Goal: Task Accomplishment & Management: Manage account settings

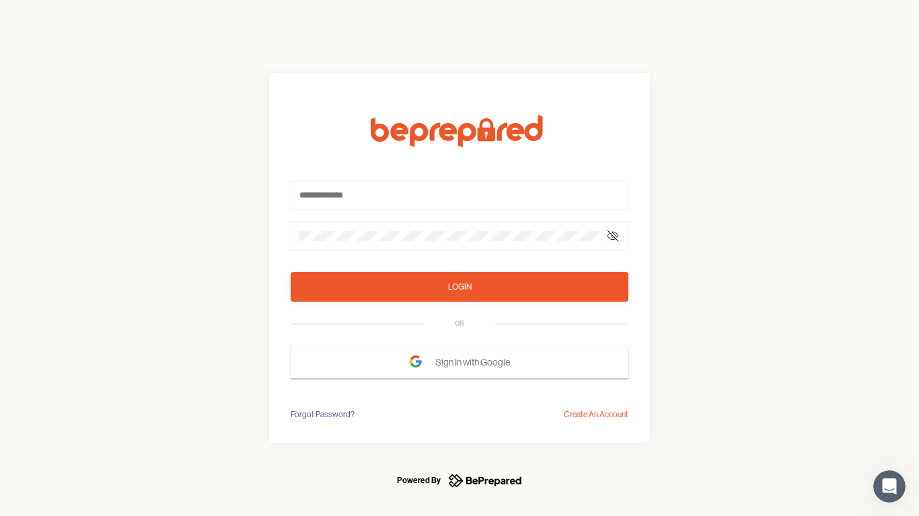
click at [459, 258] on form "Login OR Sign In with Google" at bounding box center [460, 247] width 338 height 264
click at [613, 236] on icon at bounding box center [612, 236] width 11 height 11
click at [459, 287] on div "Login" at bounding box center [460, 286] width 24 height 13
click at [459, 362] on span "Sign In with Google" at bounding box center [475, 362] width 81 height 24
click at [321, 415] on div "Forgot Password?" at bounding box center [323, 414] width 64 height 13
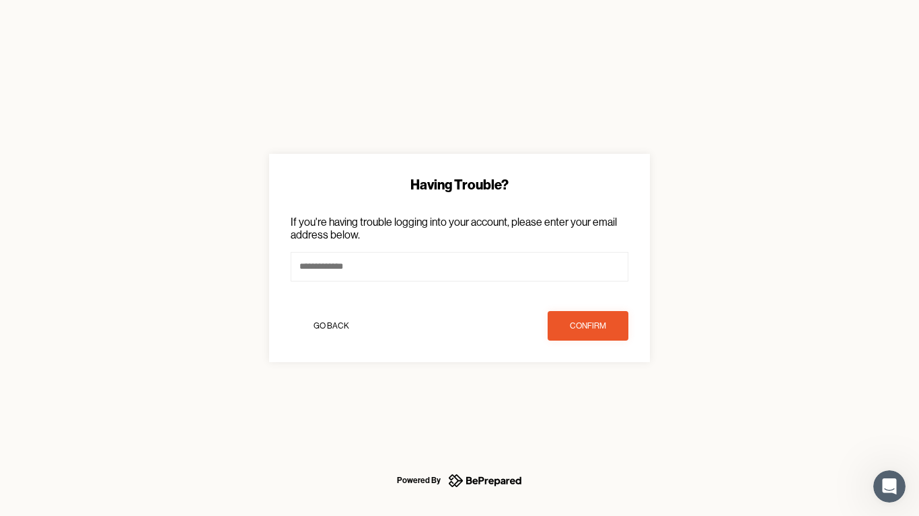
click at [596, 415] on div "Having Trouble? If you're having trouble logging into your account, please ente…" at bounding box center [459, 258] width 919 height 516
click at [889, 487] on icon "Open Intercom Messenger" at bounding box center [889, 487] width 22 height 22
